Goal: Task Accomplishment & Management: Use online tool/utility

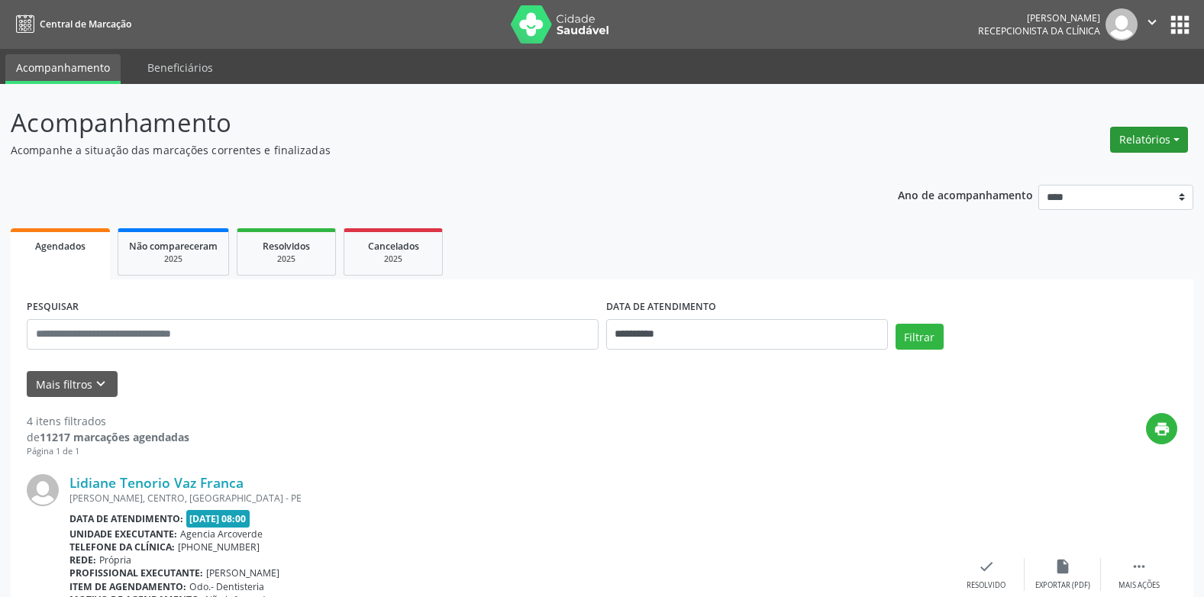
click at [1181, 138] on button "Relatórios" at bounding box center [1149, 140] width 78 height 26
click at [1083, 170] on link "Agendamentos" at bounding box center [1107, 172] width 164 height 21
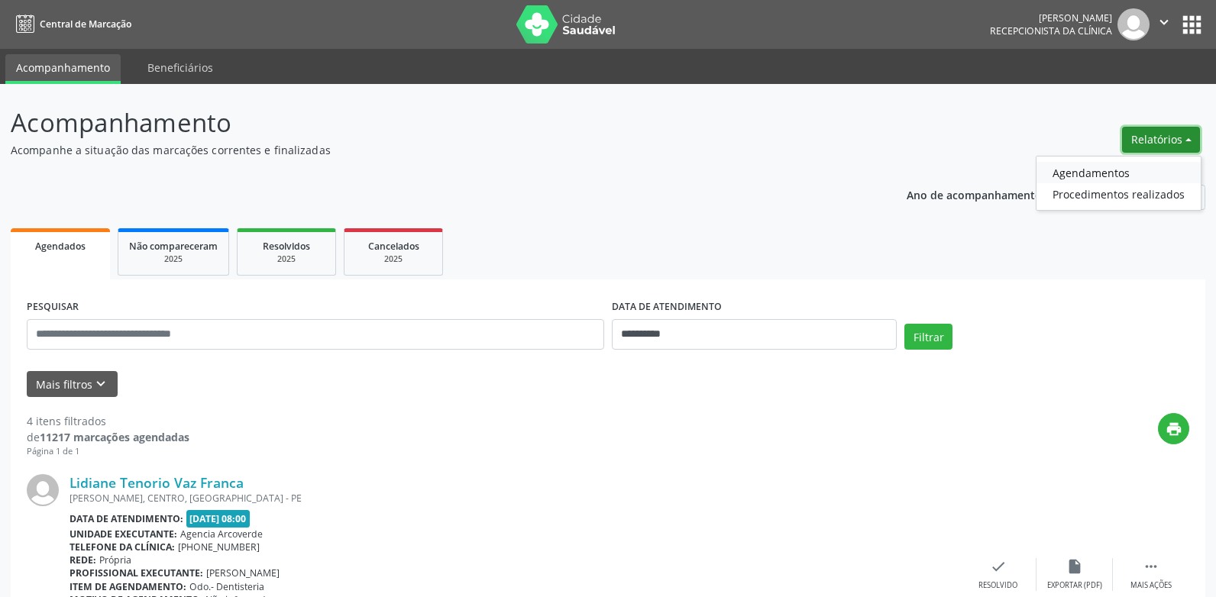
select select "*"
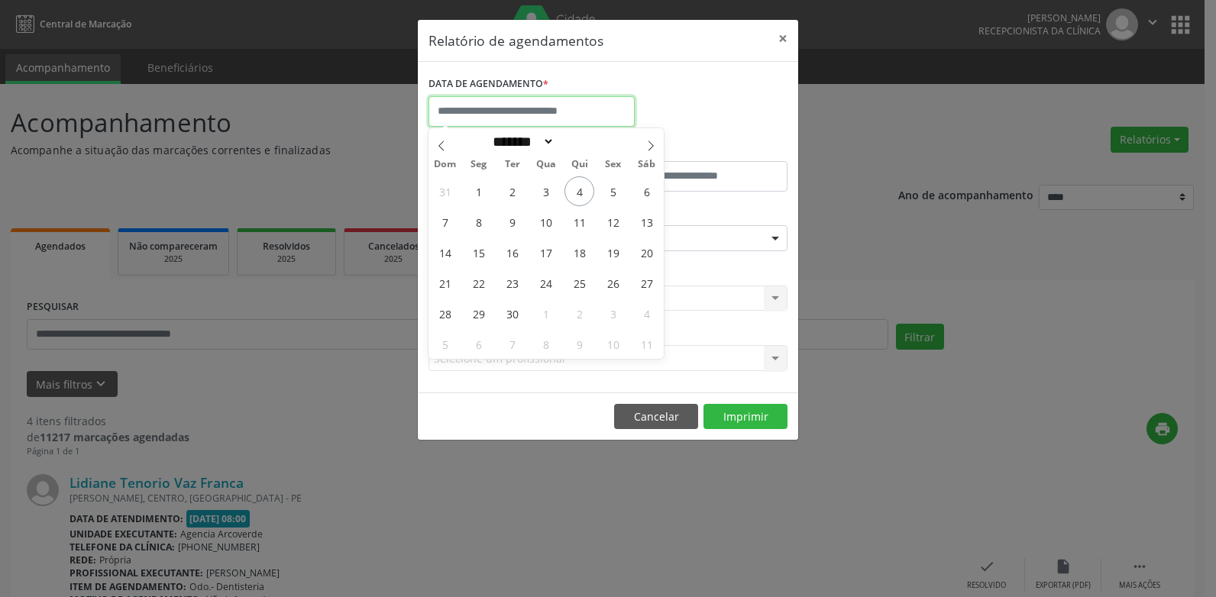
click at [563, 121] on input "text" at bounding box center [531, 111] width 206 height 31
click at [580, 187] on span "4" at bounding box center [579, 191] width 30 height 30
type input "**********"
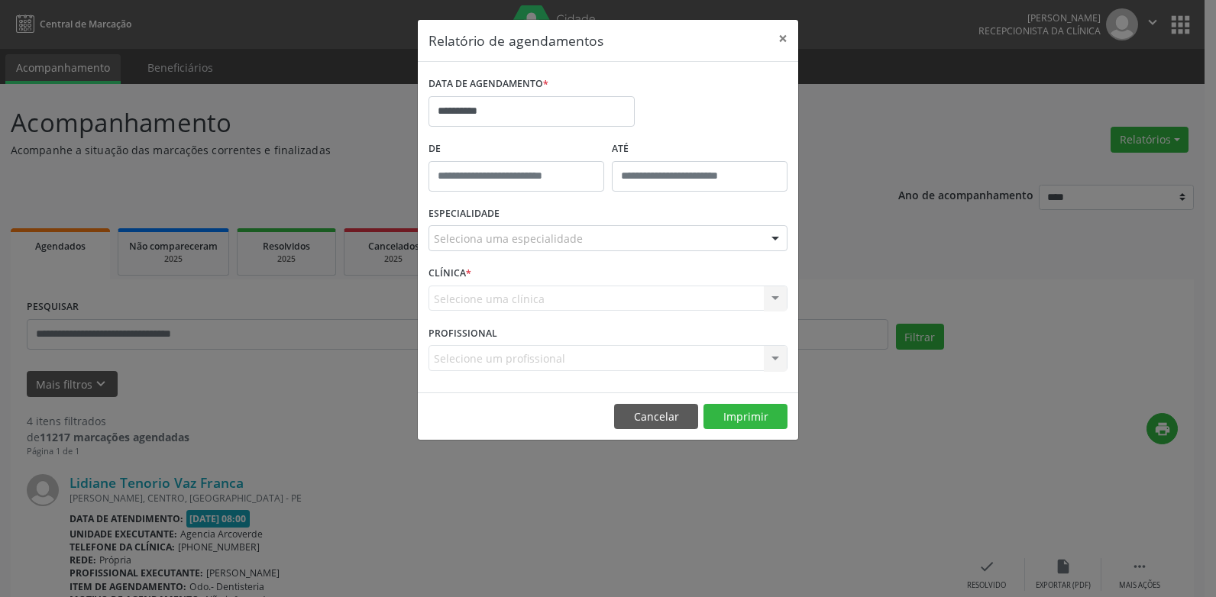
click at [494, 298] on div "Selecione uma clínica Nenhum resultado encontrado para: " " Não há nenhuma opçã…" at bounding box center [607, 299] width 359 height 26
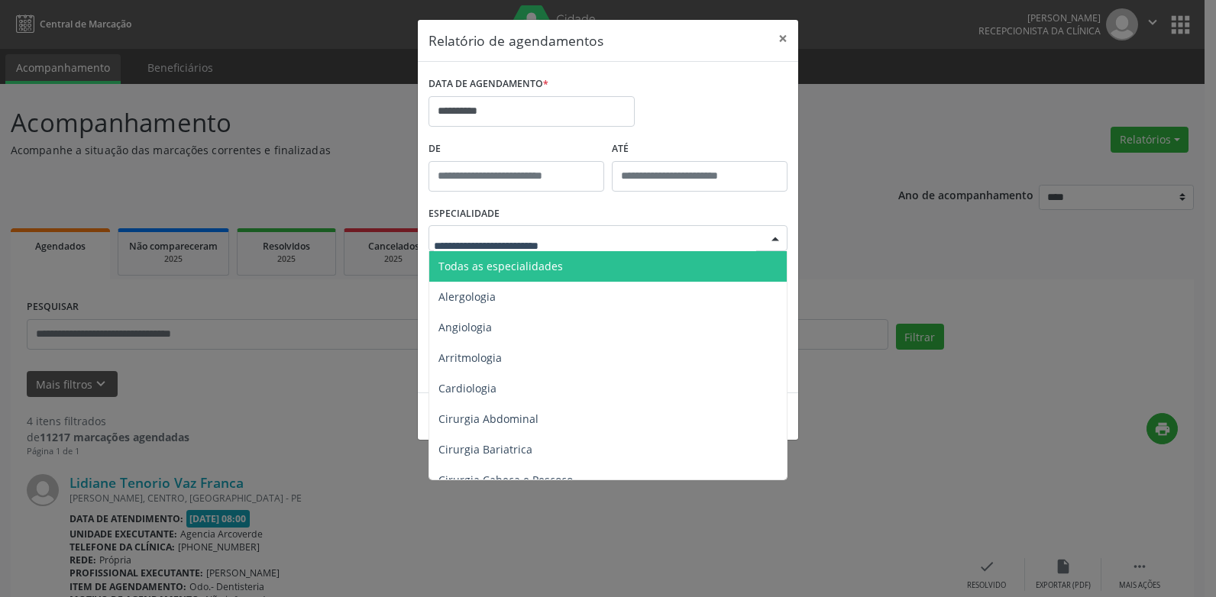
click at [499, 226] on div at bounding box center [607, 238] width 359 height 26
click at [538, 266] on span "Todas as especialidades" at bounding box center [500, 266] width 124 height 15
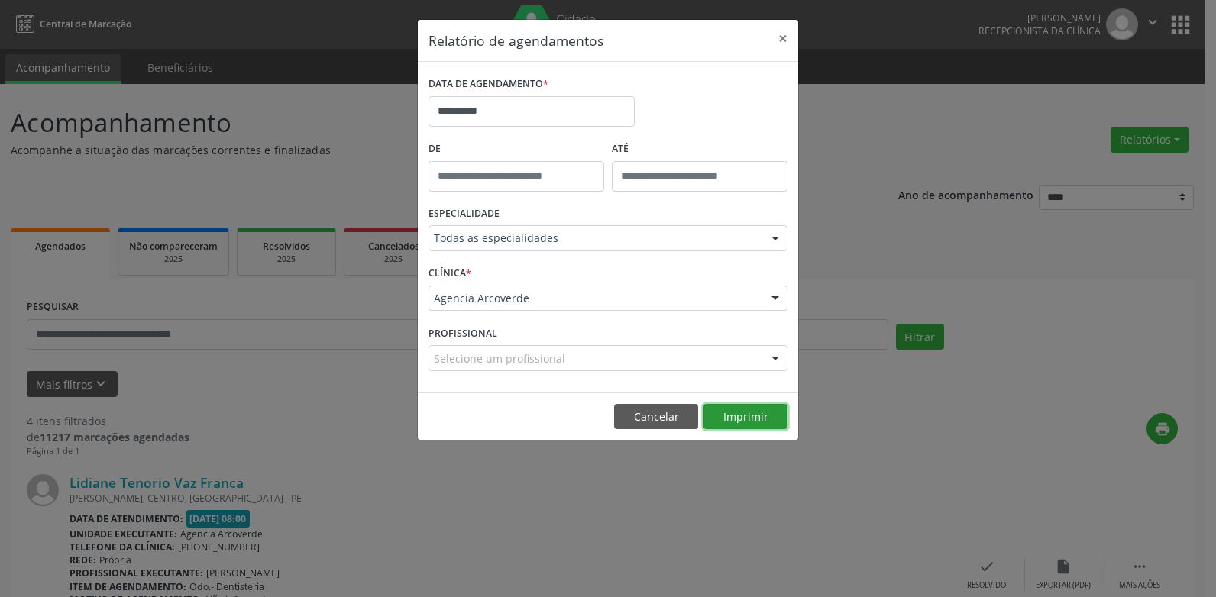
click at [761, 413] on button "Imprimir" at bounding box center [745, 417] width 84 height 26
click at [778, 37] on button "×" at bounding box center [782, 38] width 31 height 37
